Goal: Task Accomplishment & Management: Manage account settings

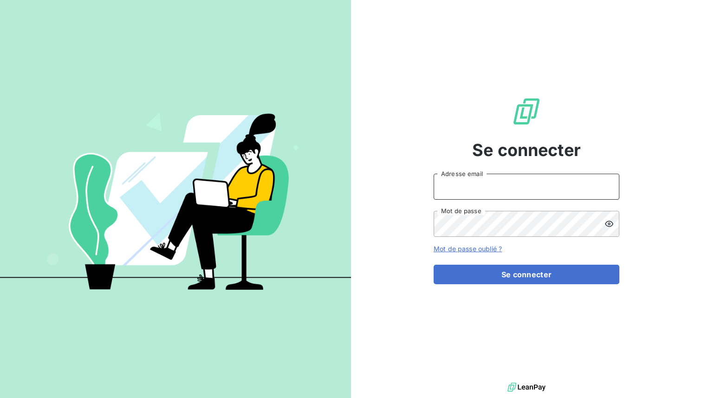
click at [462, 182] on input "Adresse email" at bounding box center [526, 187] width 186 height 26
type input "admin@sonatelfixe"
click at [433, 264] on button "Se connecter" at bounding box center [526, 273] width 186 height 19
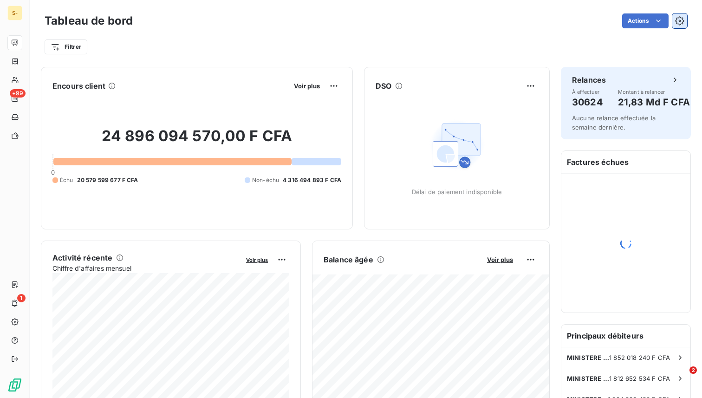
click at [681, 20] on icon "button" at bounding box center [679, 20] width 9 height 9
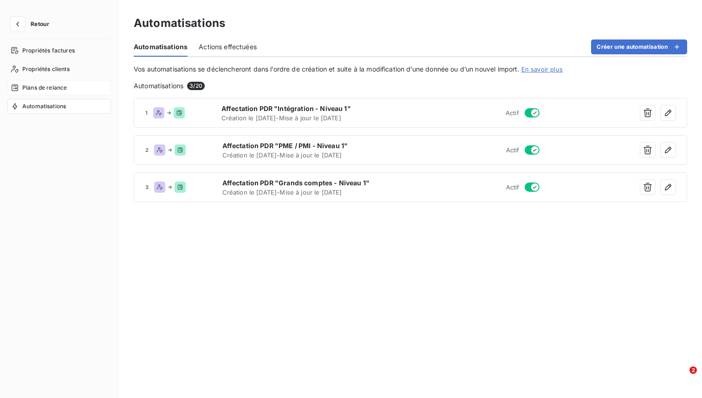
click at [49, 85] on span "Plans de relance" at bounding box center [44, 88] width 45 height 8
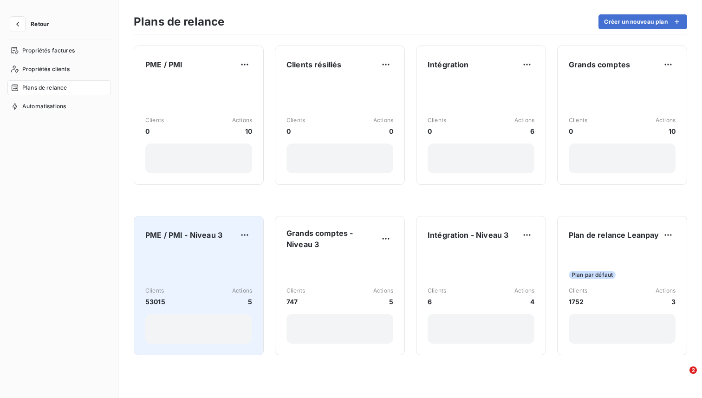
click at [213, 255] on div "Clients 53015 Actions 5" at bounding box center [198, 297] width 107 height 94
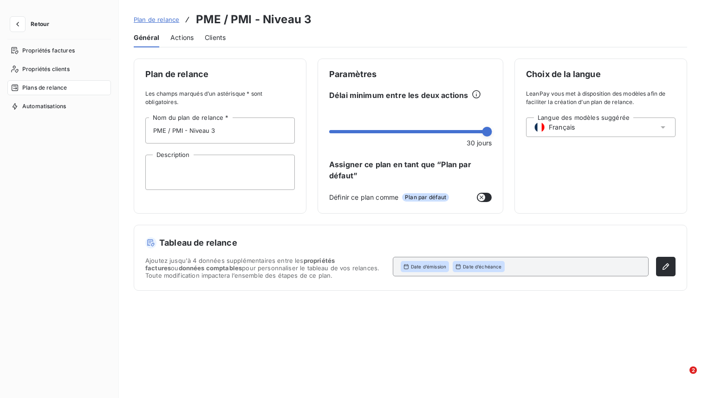
click at [182, 37] on span "Actions" at bounding box center [181, 37] width 23 height 9
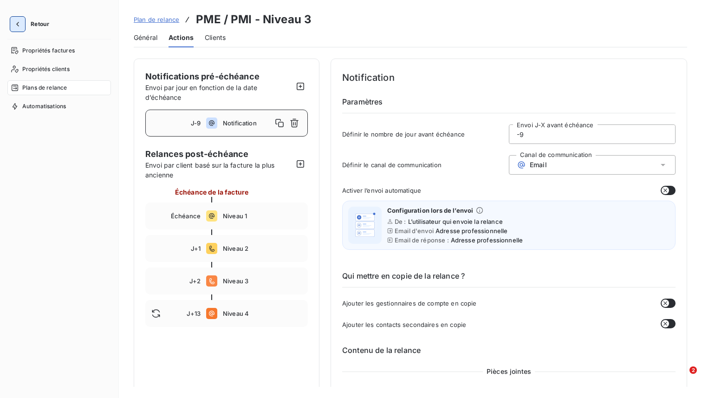
click at [19, 23] on icon "button" at bounding box center [17, 23] width 9 height 9
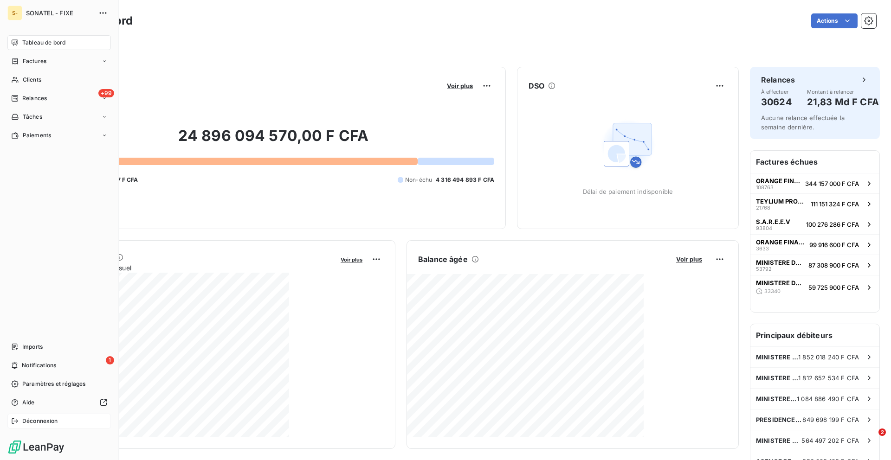
click at [39, 397] on span "Déconnexion" at bounding box center [40, 421] width 36 height 8
